Goal: Transaction & Acquisition: Obtain resource

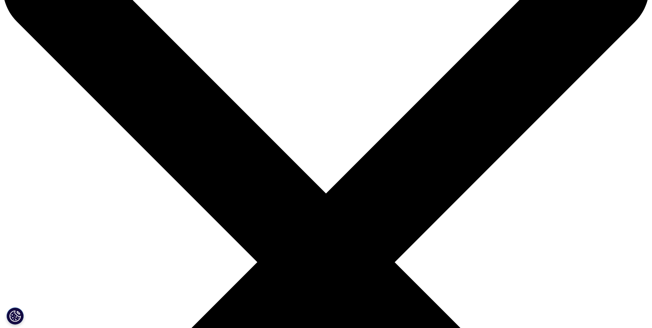
scroll to position [103, 0]
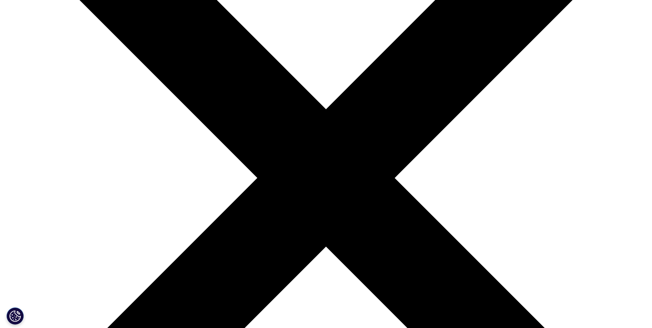
scroll to position [172, 0]
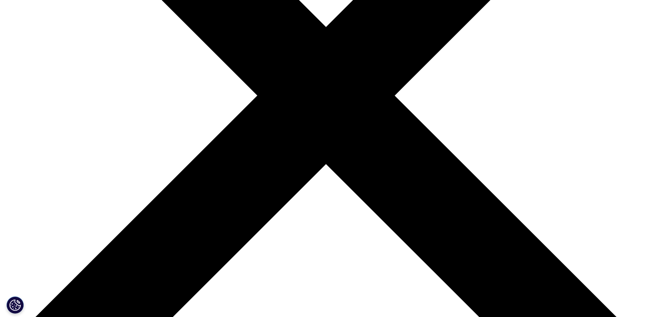
scroll to position [240, 0]
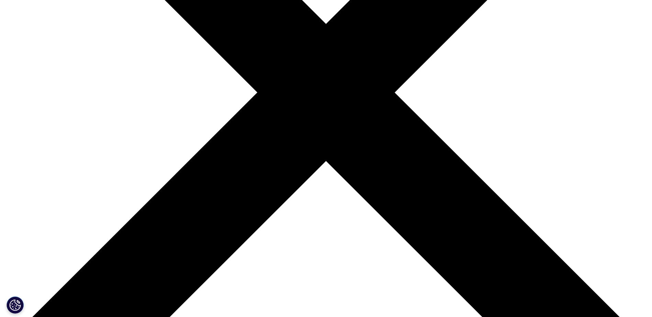
type input "Sathit"
type input "Toonpirom"
type input "bdu.sathit@tpdrug.com"
type input "TP Drug Laboratories (1969) Co.,Ltd."
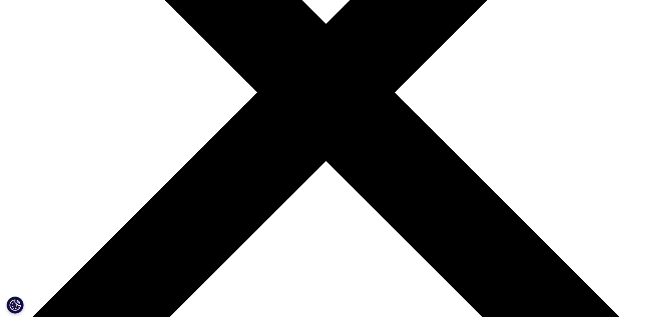
select select "Thailand"
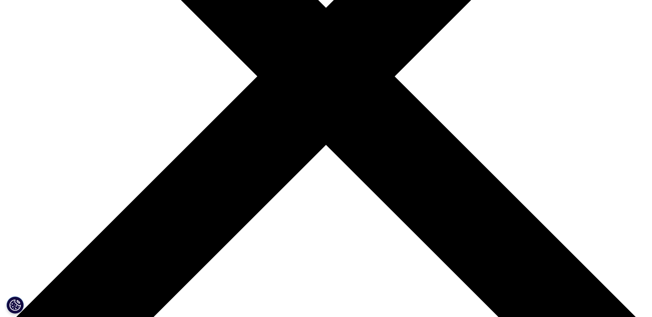
scroll to position [309, 0]
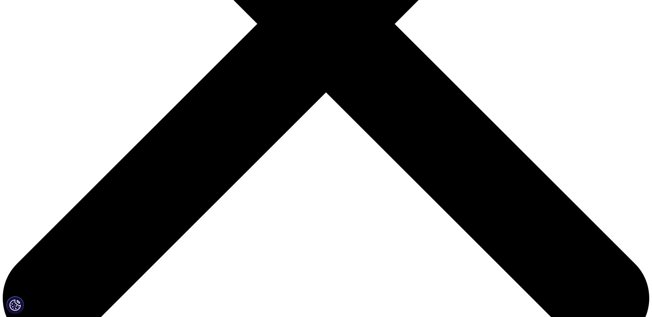
type input "Business Development Manager"
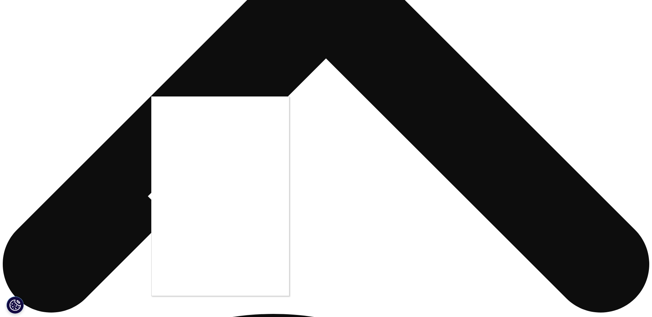
scroll to position [343, 0]
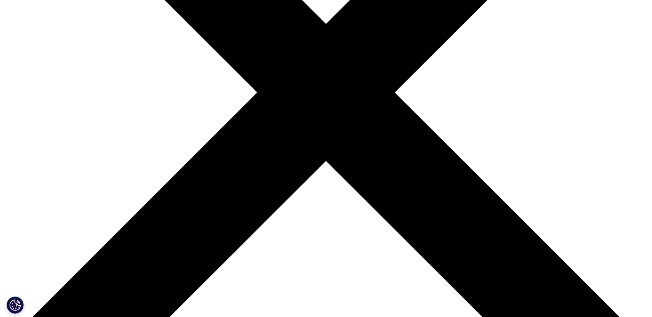
scroll to position [203, 0]
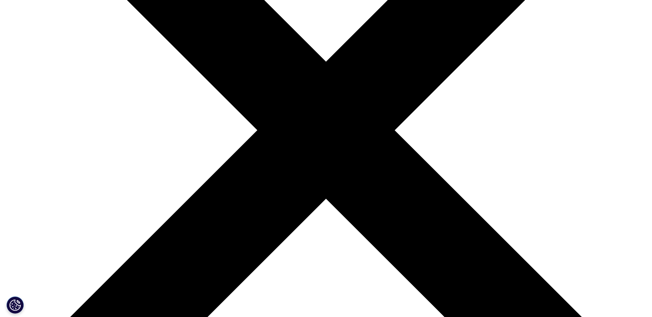
drag, startPoint x: 219, startPoint y: 156, endPoint x: 234, endPoint y: 164, distance: 16.9
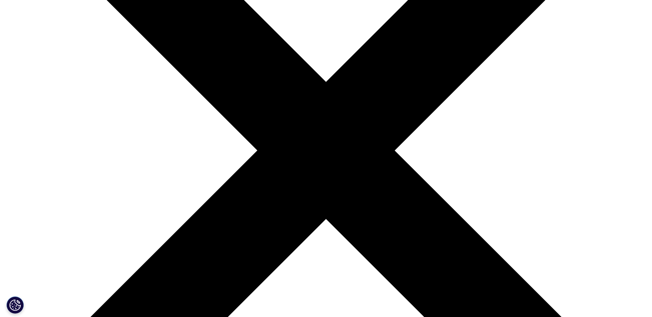
scroll to position [100, 0]
